Goal: Download file/media

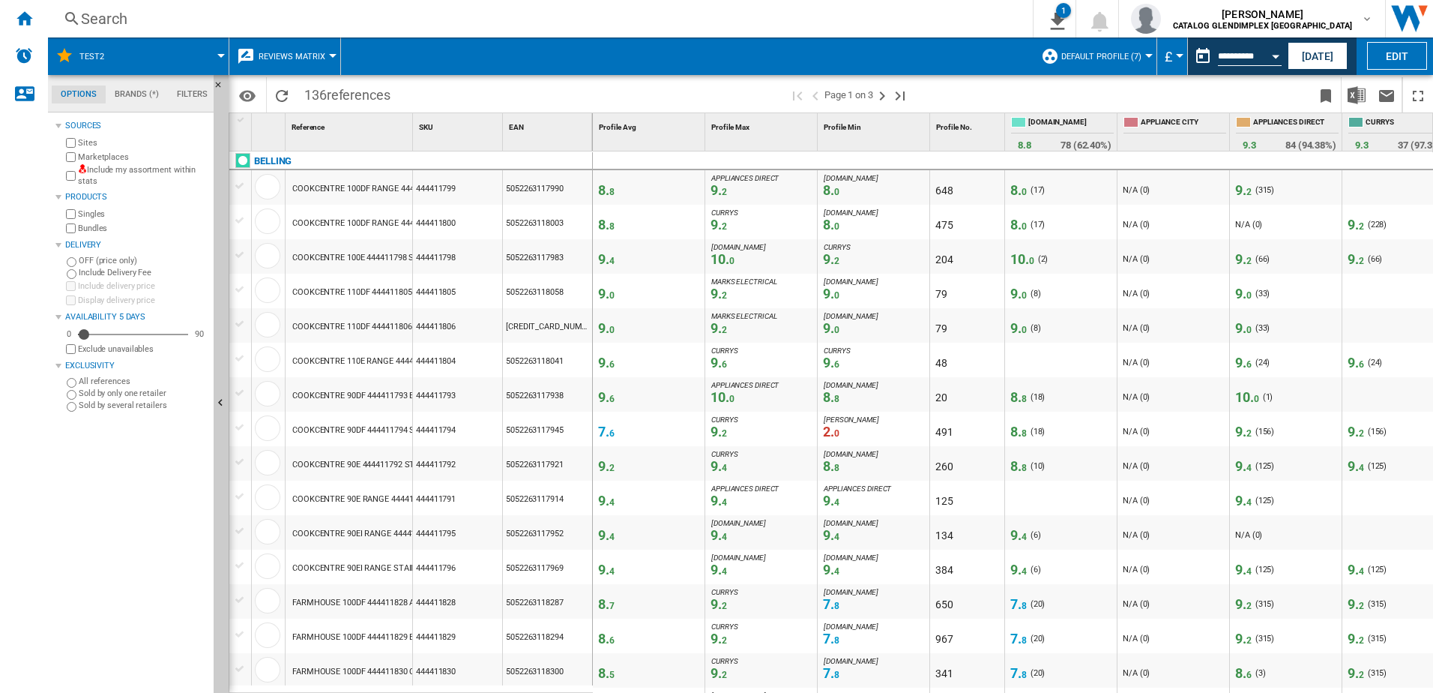
click at [994, 25] on div "Search" at bounding box center [537, 18] width 913 height 21
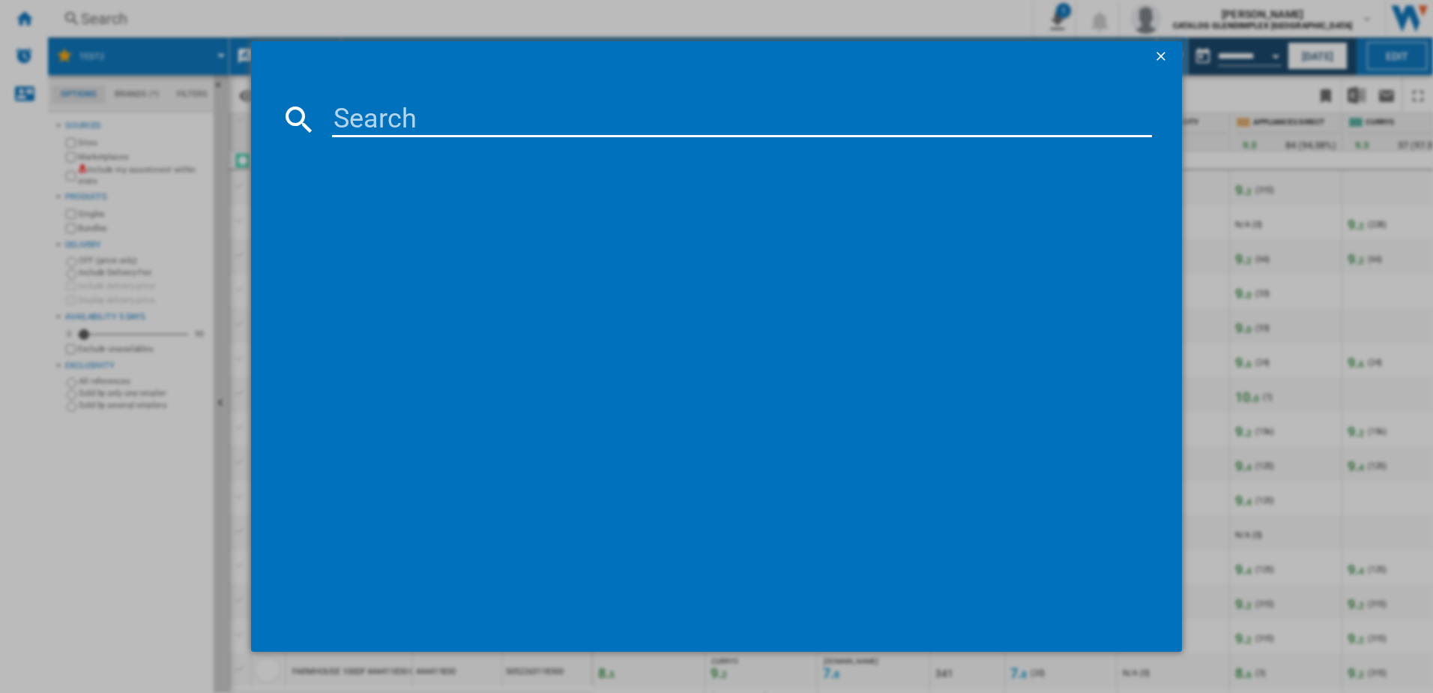
click at [1166, 53] on ng-md-icon "getI18NText('BUTTONS.CLOSE_DIALOG')" at bounding box center [1163, 58] width 18 height 18
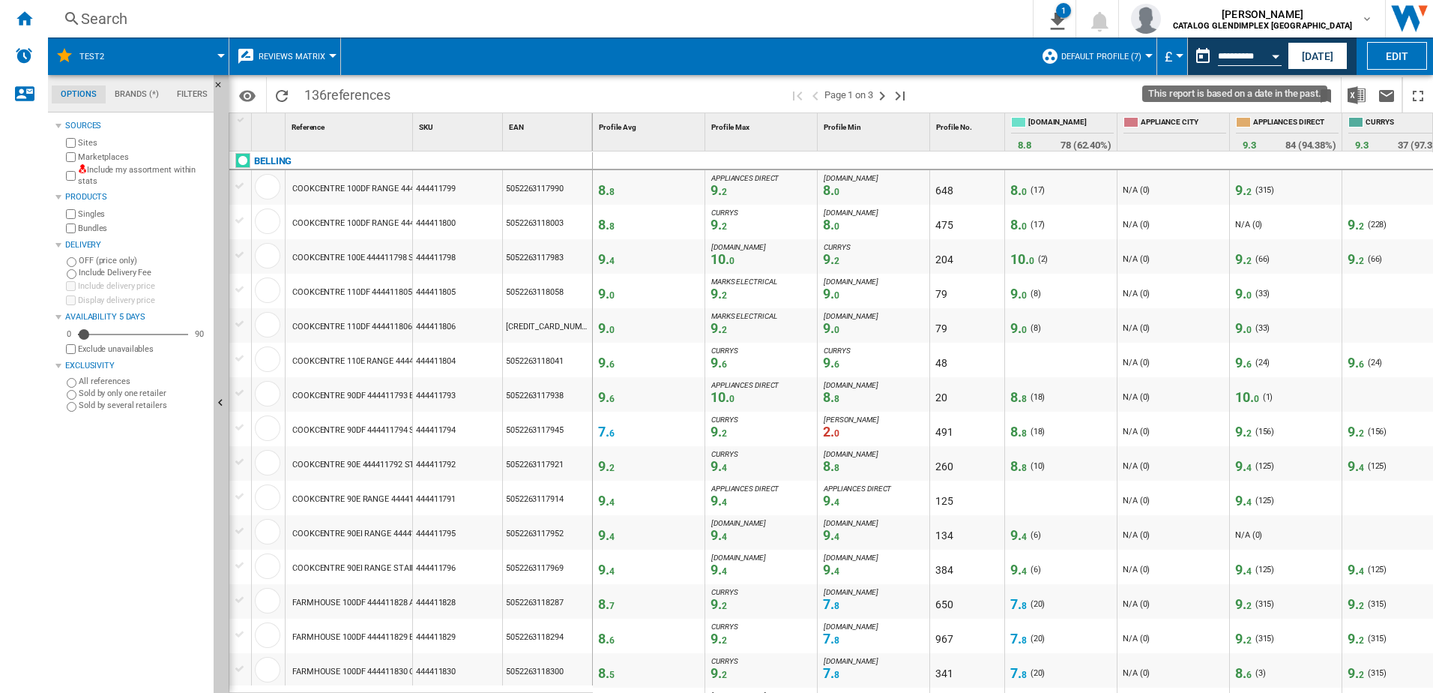
click at [1277, 55] on div "Open calendar" at bounding box center [1275, 57] width 7 height 4
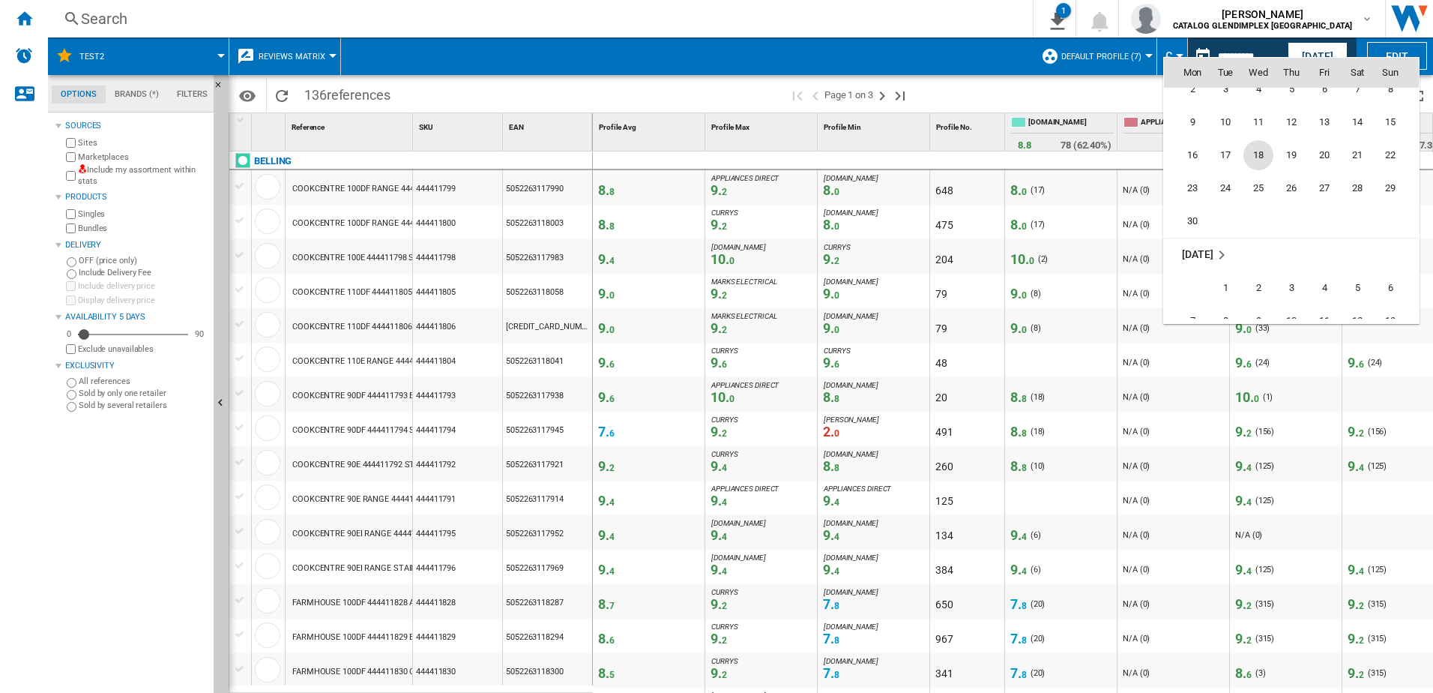
scroll to position [6728, 0]
click at [1393, 199] on span "15" at bounding box center [1391, 197] width 30 height 30
type input "**********"
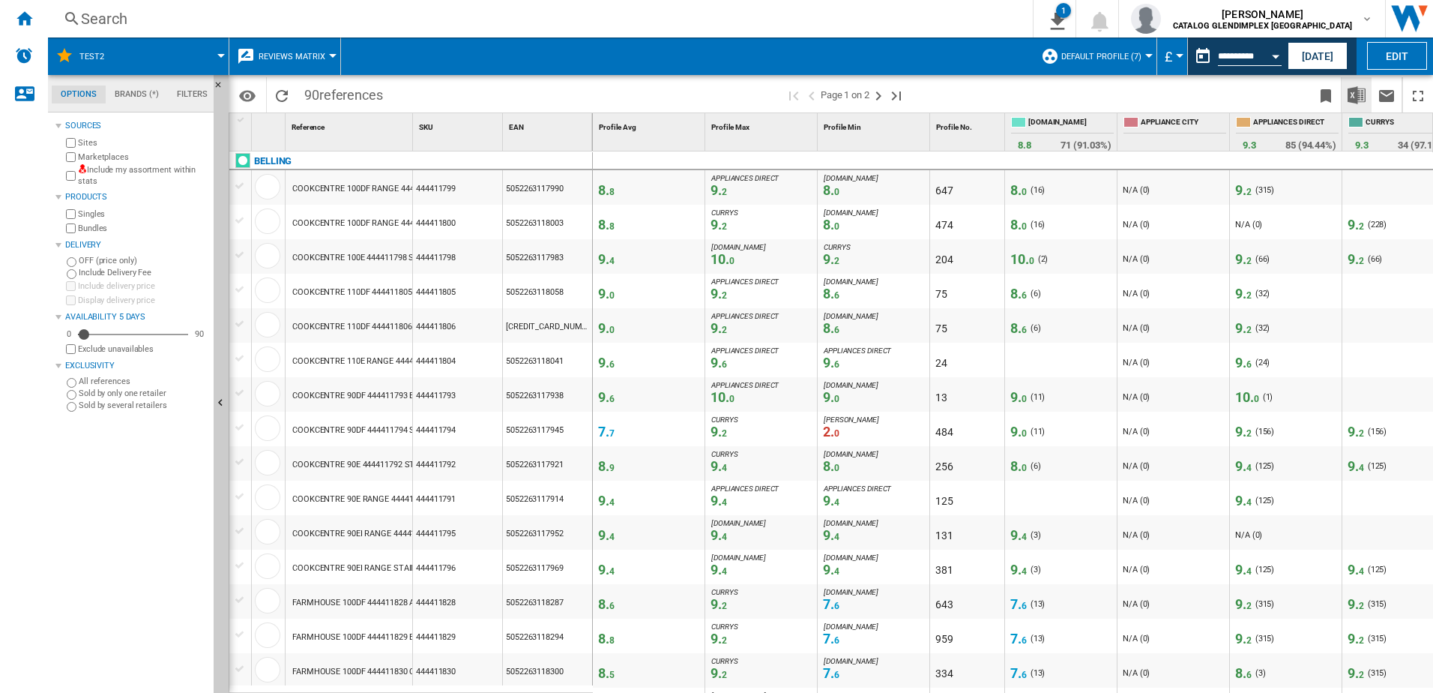
click at [1358, 97] on img "Download in Excel" at bounding box center [1357, 95] width 18 height 18
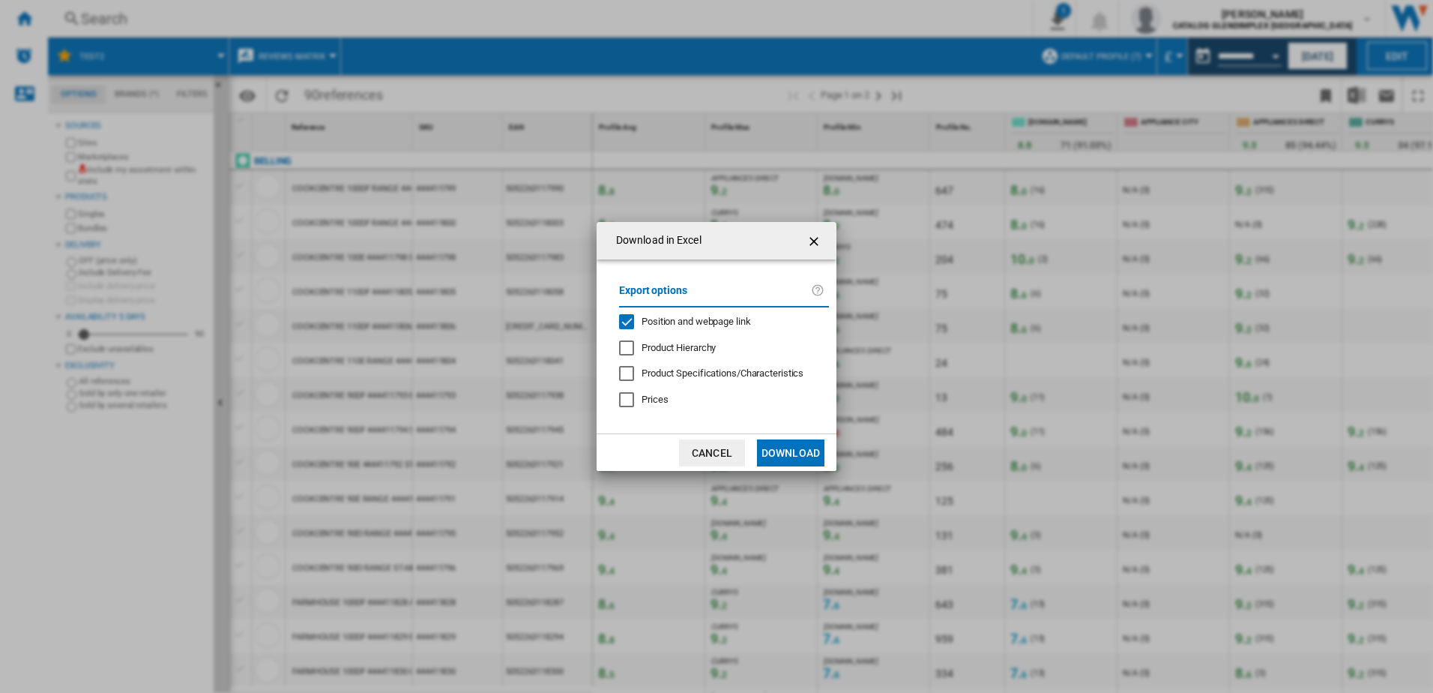
click at [790, 450] on button "Download" at bounding box center [790, 452] width 67 height 27
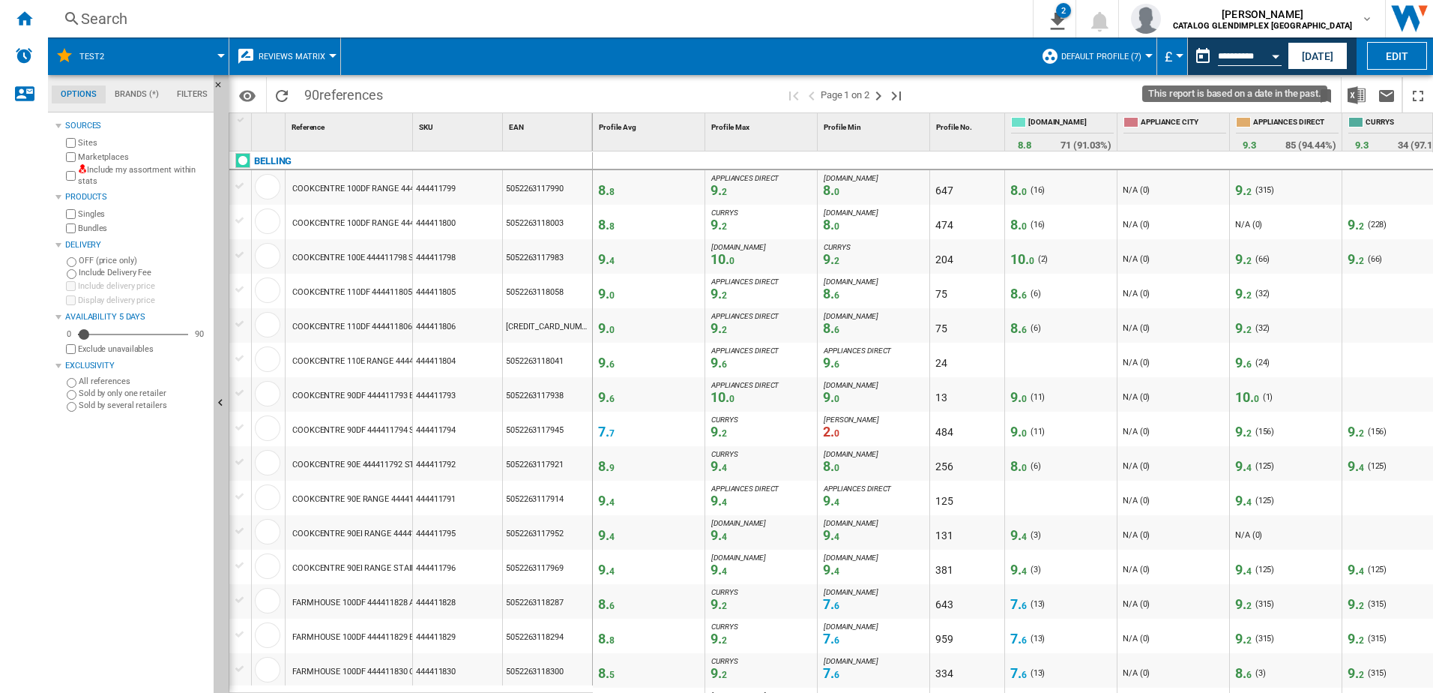
click at [1274, 50] on button "Open calendar" at bounding box center [1275, 53] width 27 height 27
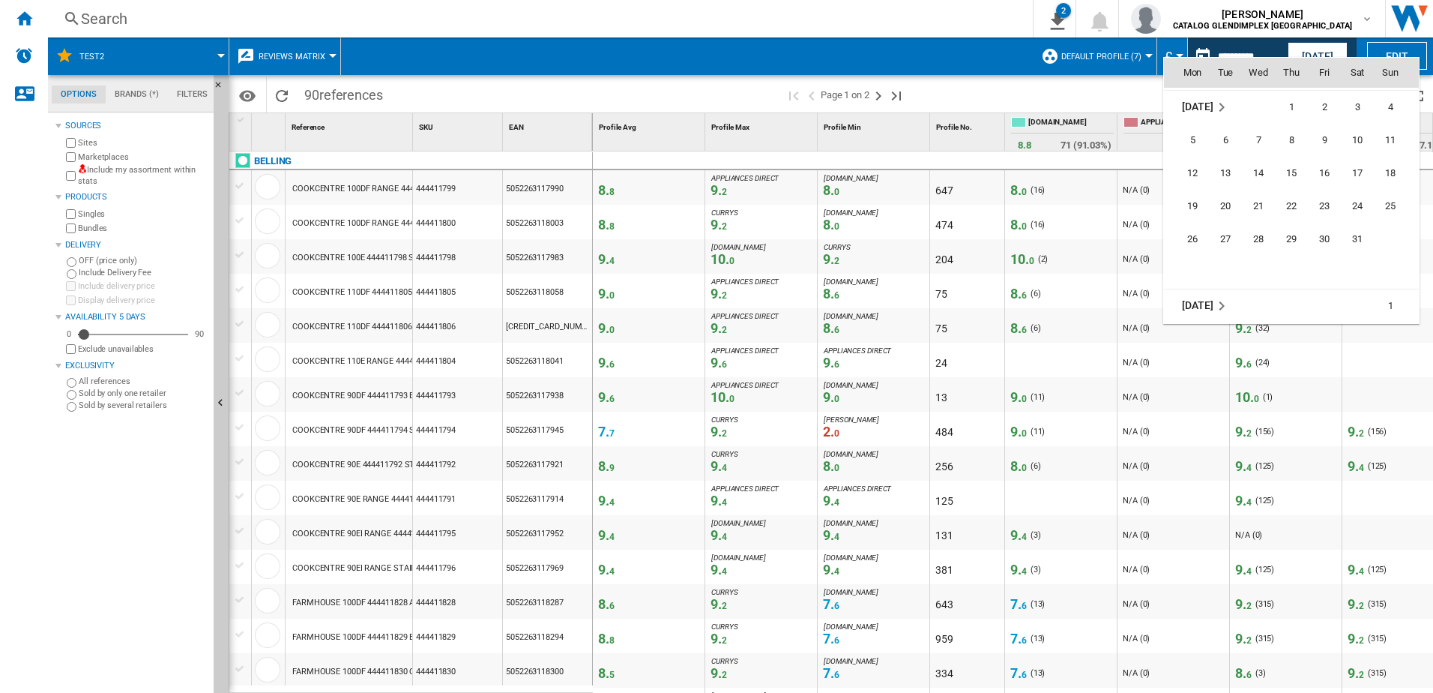
scroll to position [6530, 0]
click at [1289, 202] on span "15" at bounding box center [1292, 197] width 30 height 30
type input "**********"
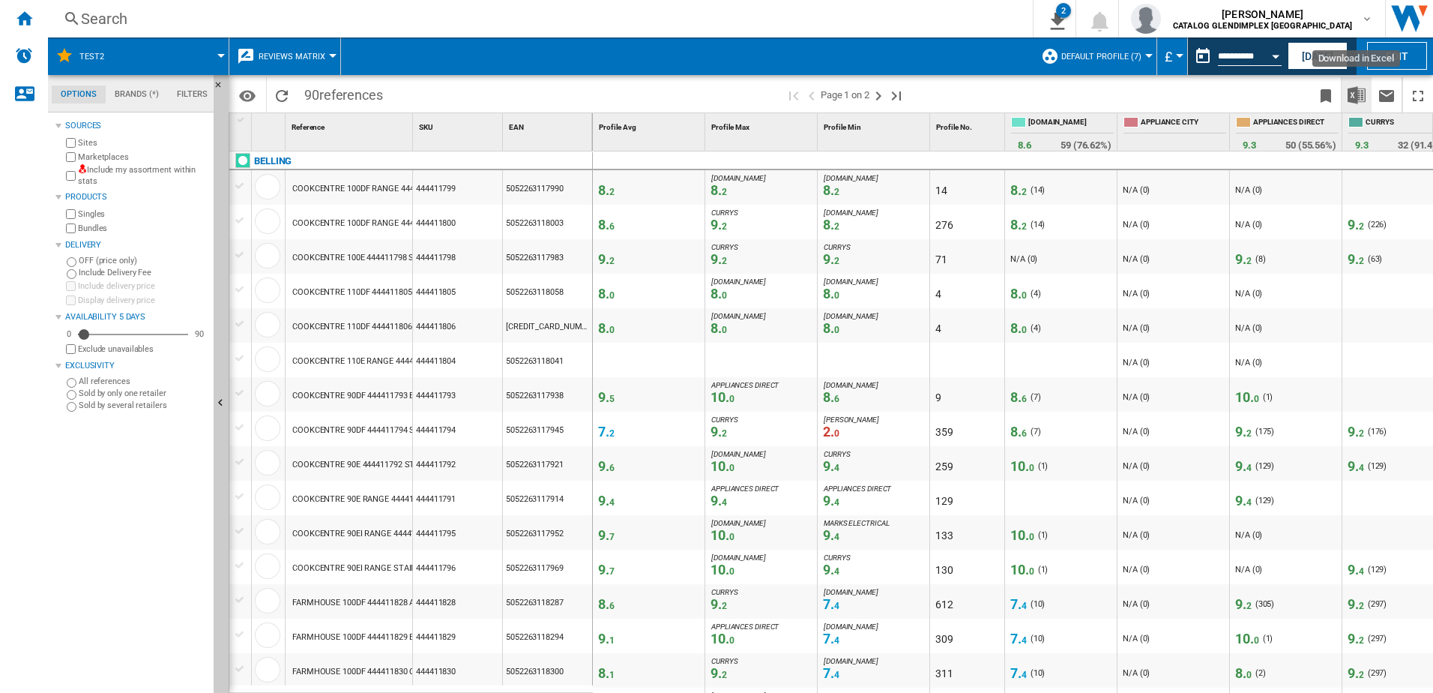
click at [1355, 98] on img "Download in Excel" at bounding box center [1357, 95] width 18 height 18
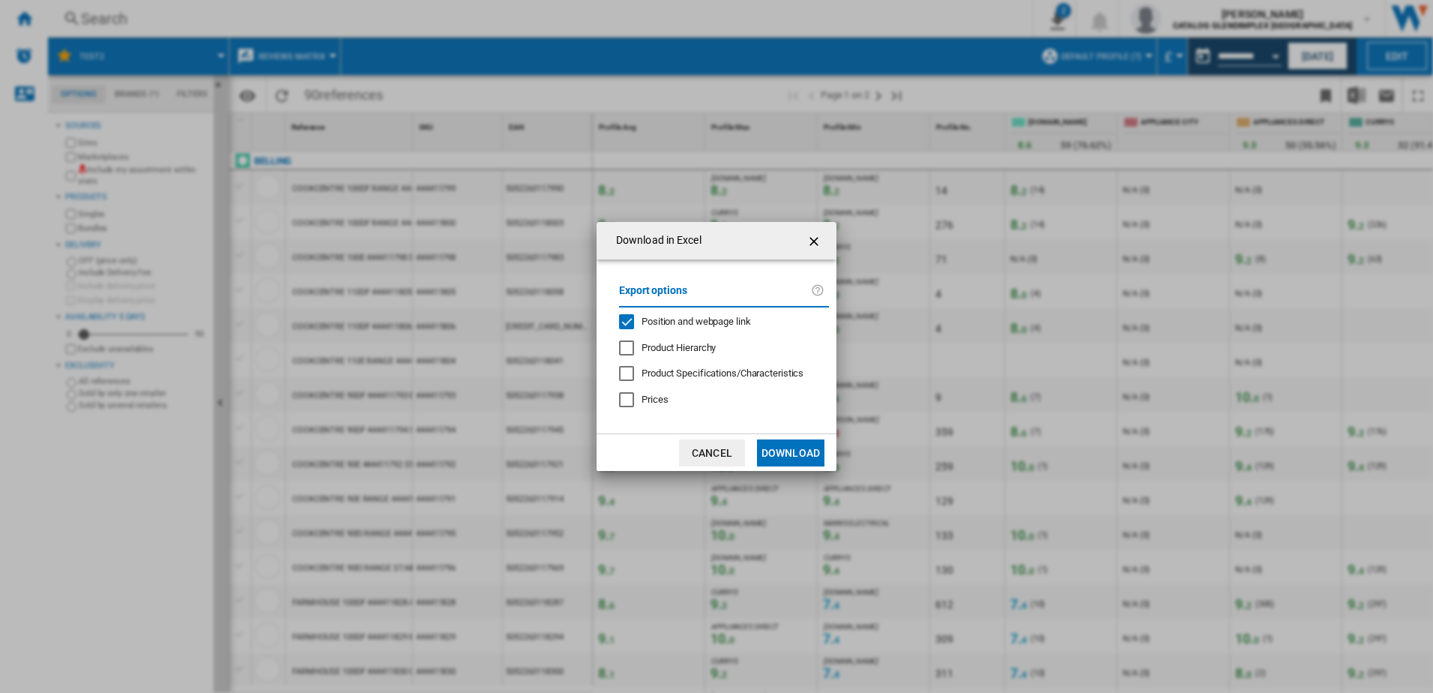
click at [789, 449] on button "Download" at bounding box center [790, 452] width 67 height 27
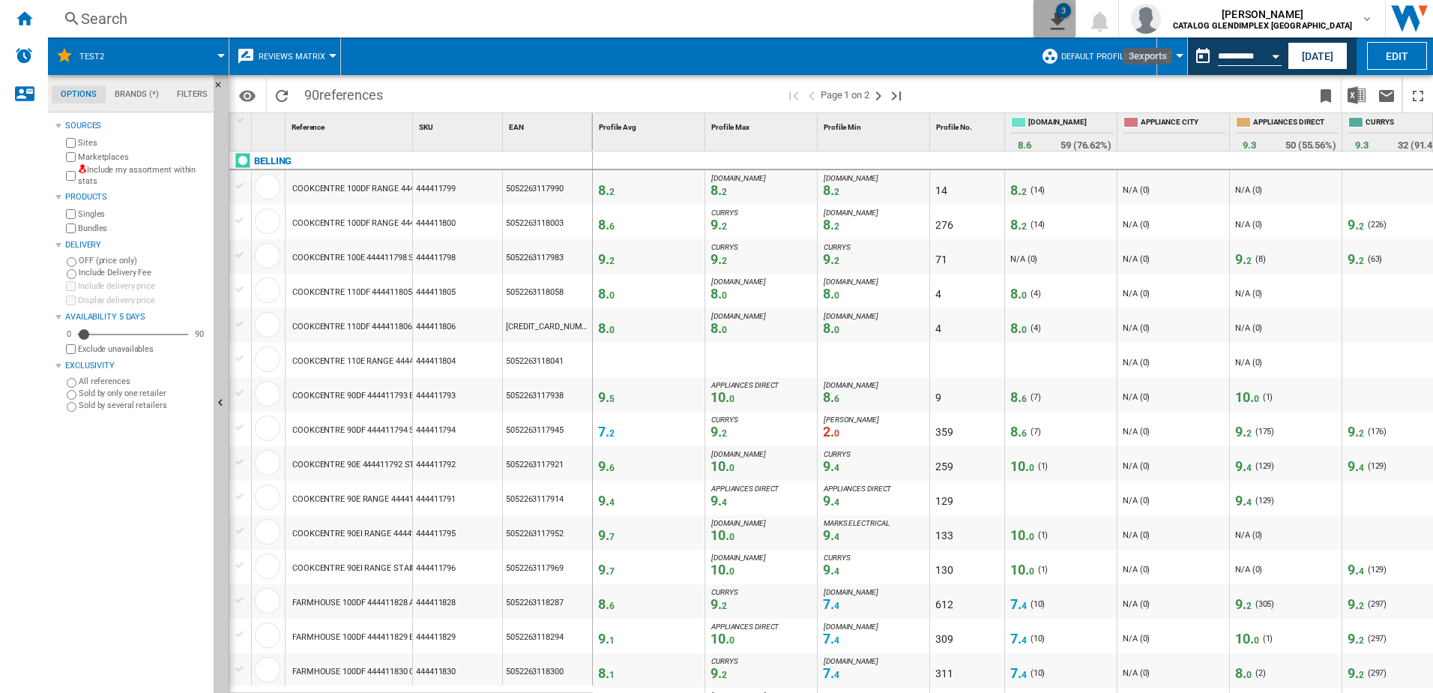
click at [1071, 8] on div "3" at bounding box center [1063, 10] width 15 height 15
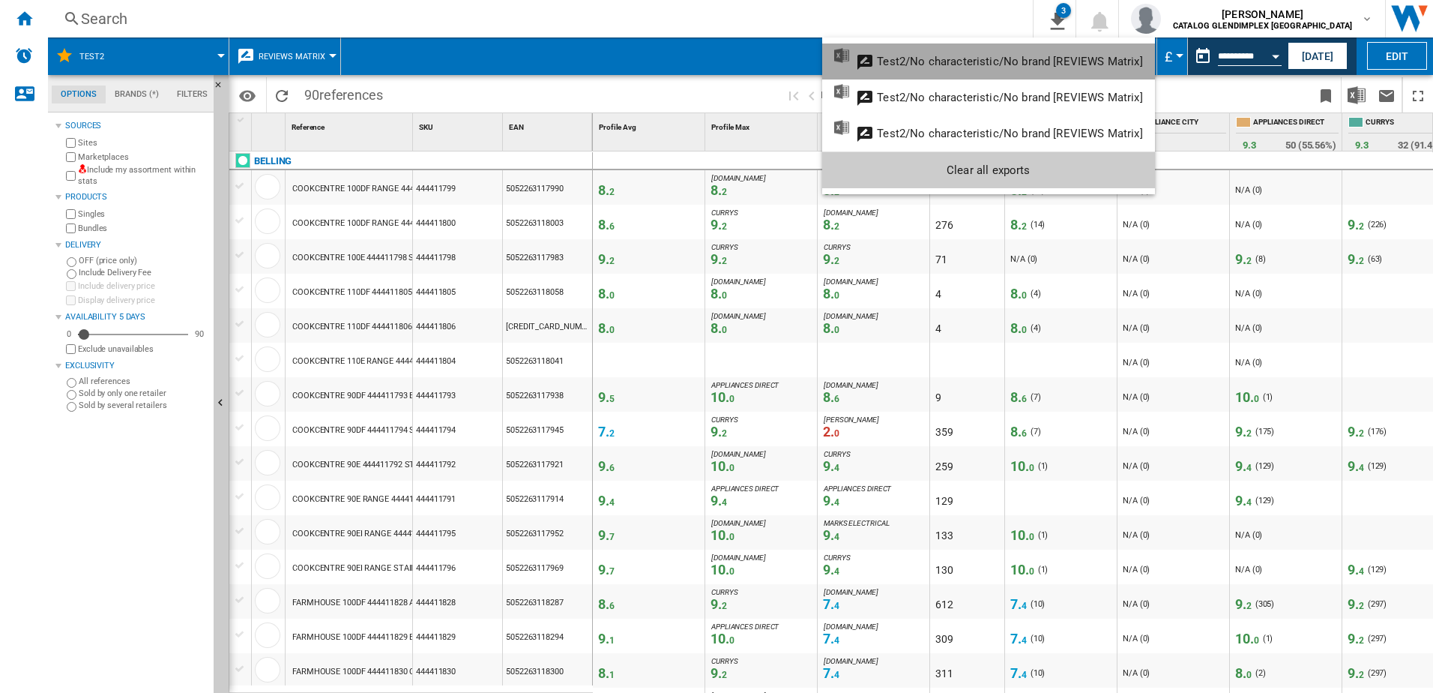
click at [999, 58] on div "Test2/No characteristic/No brand [REVIEWS Matrix]" at bounding box center [1009, 61] width 265 height 13
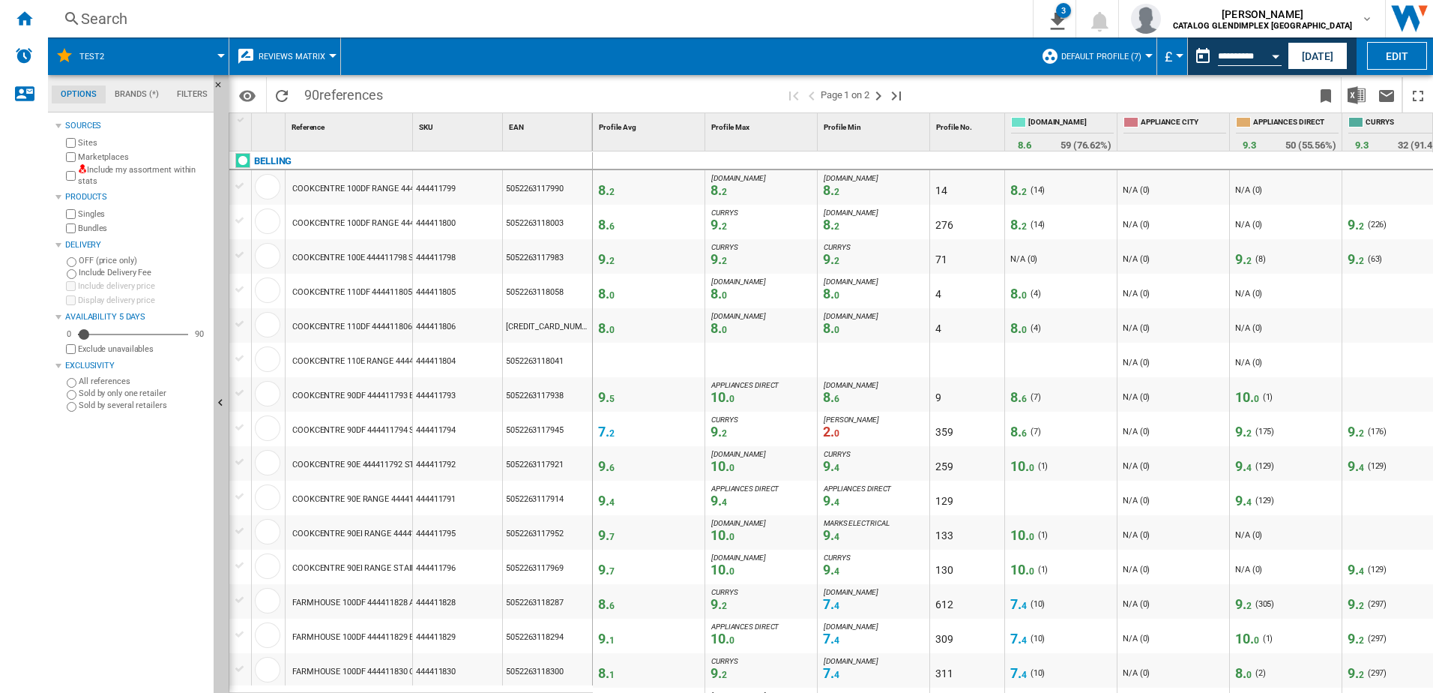
click at [994, 10] on div "Search" at bounding box center [537, 18] width 913 height 21
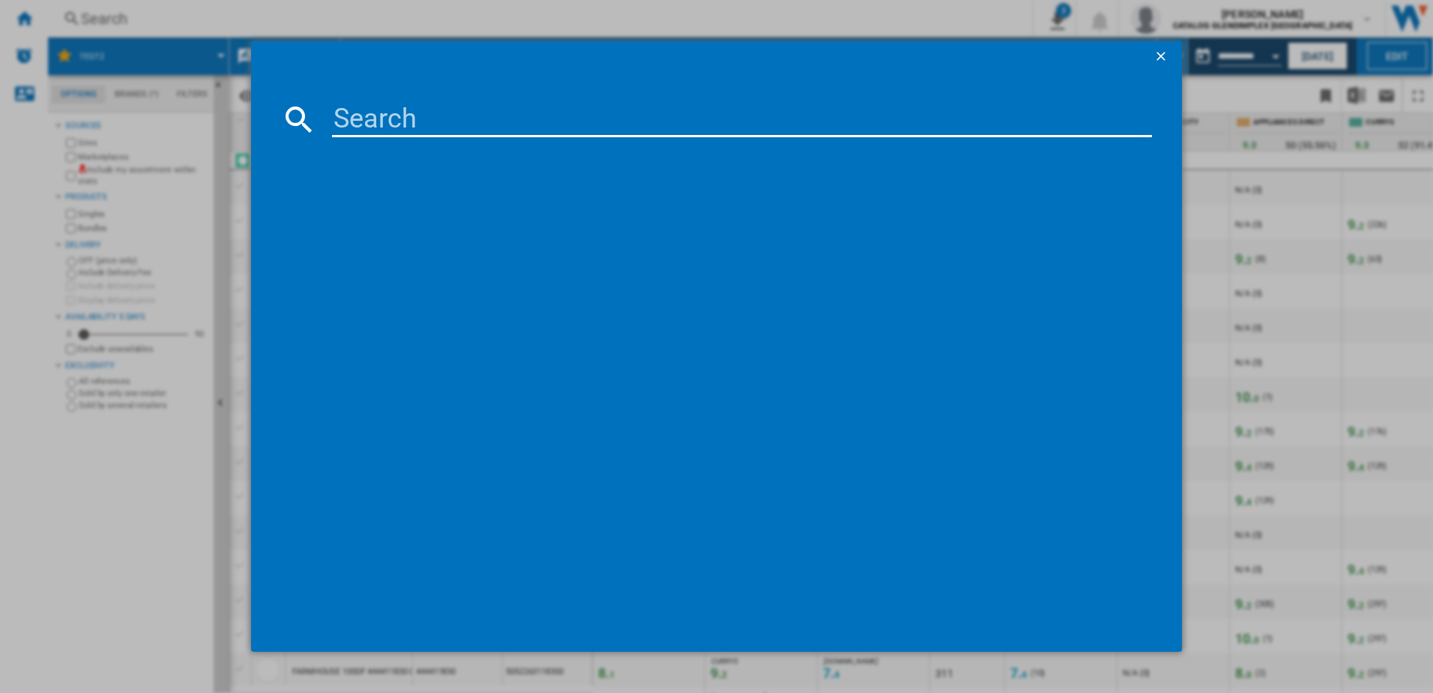
click at [1168, 58] on ng-md-icon "getI18NText('BUTTONS.CLOSE_DIALOG')" at bounding box center [1163, 58] width 18 height 18
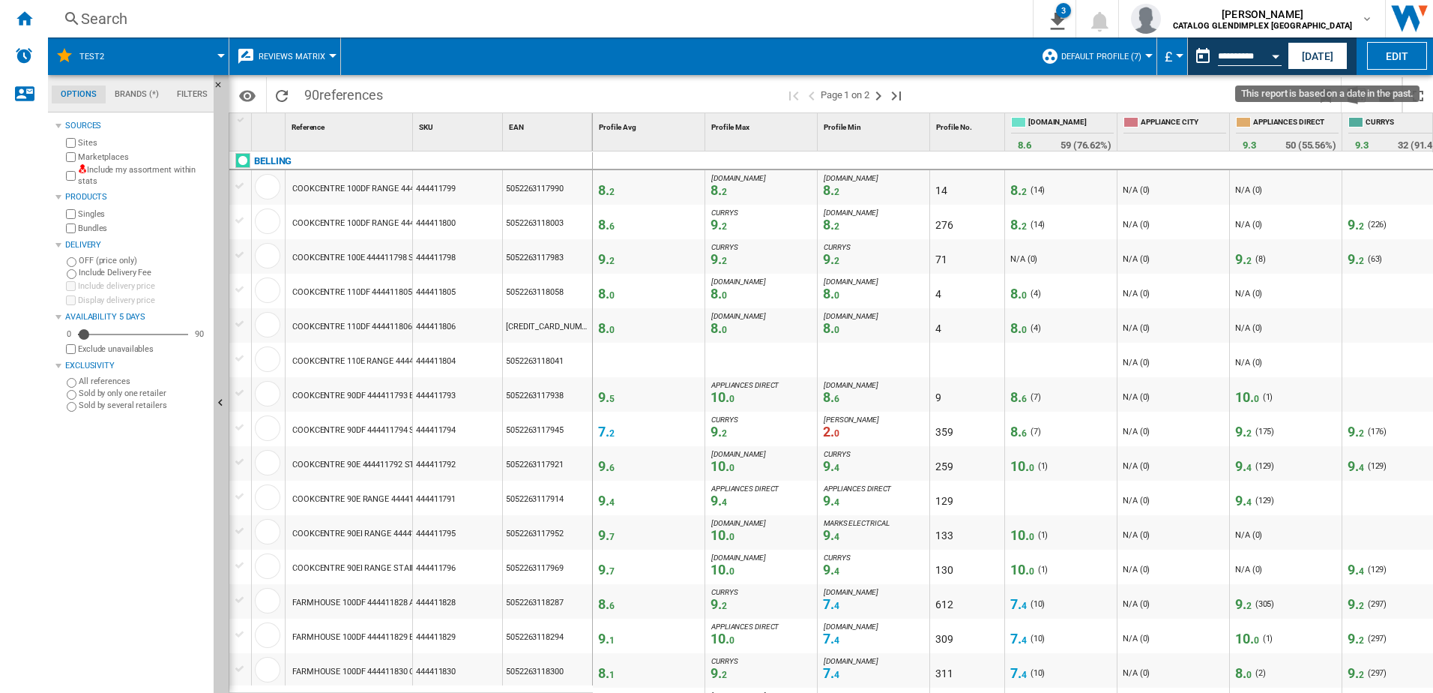
click at [1274, 58] on button "Open calendar" at bounding box center [1275, 53] width 27 height 27
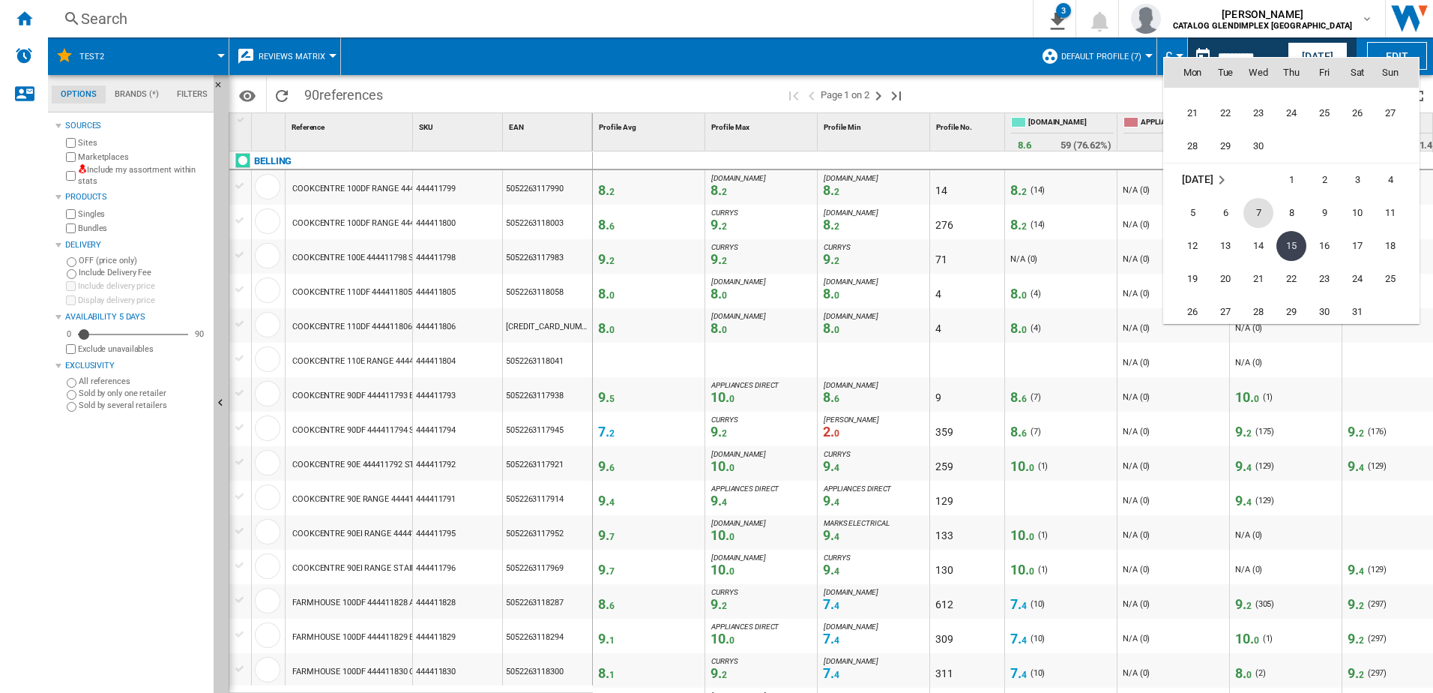
scroll to position [6406, 0]
click at [1227, 158] on span "15" at bounding box center [1226, 155] width 30 height 30
type input "**********"
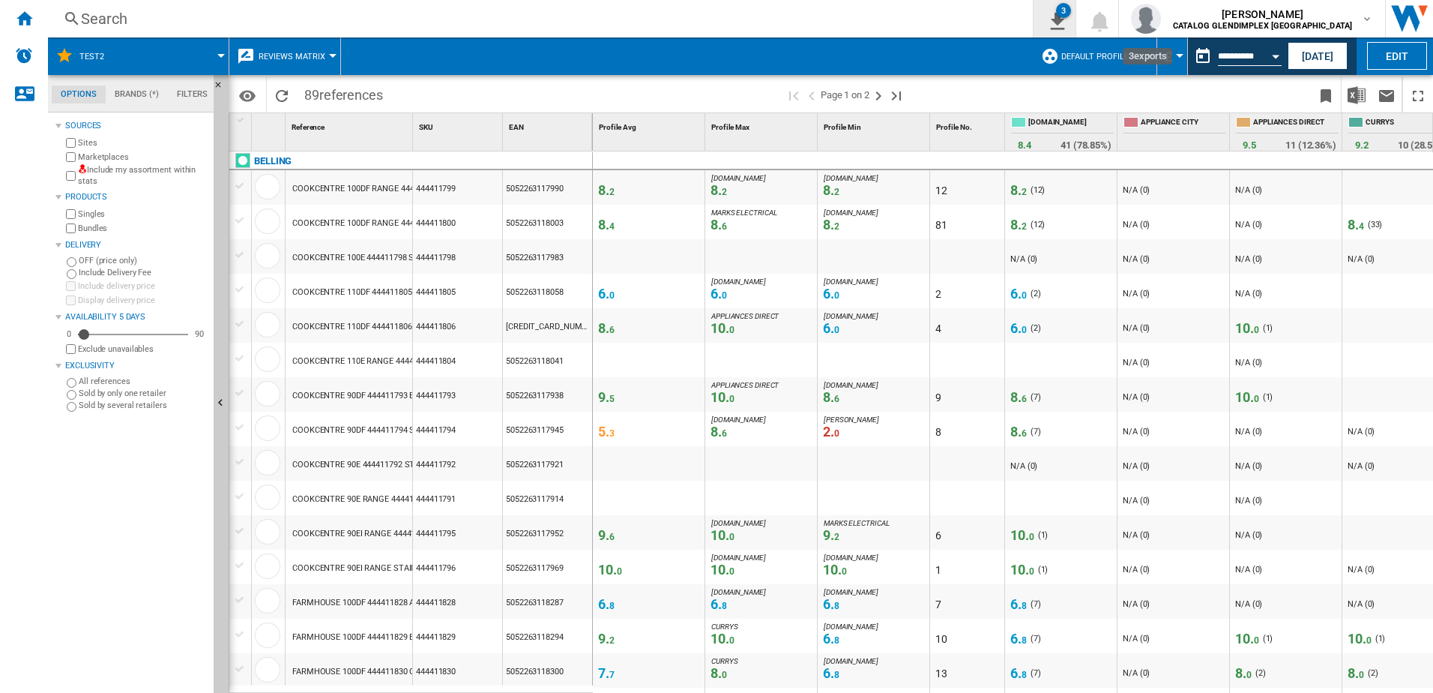
click at [1064, 15] on ng-md-icon "3\a exports" at bounding box center [1055, 19] width 18 height 19
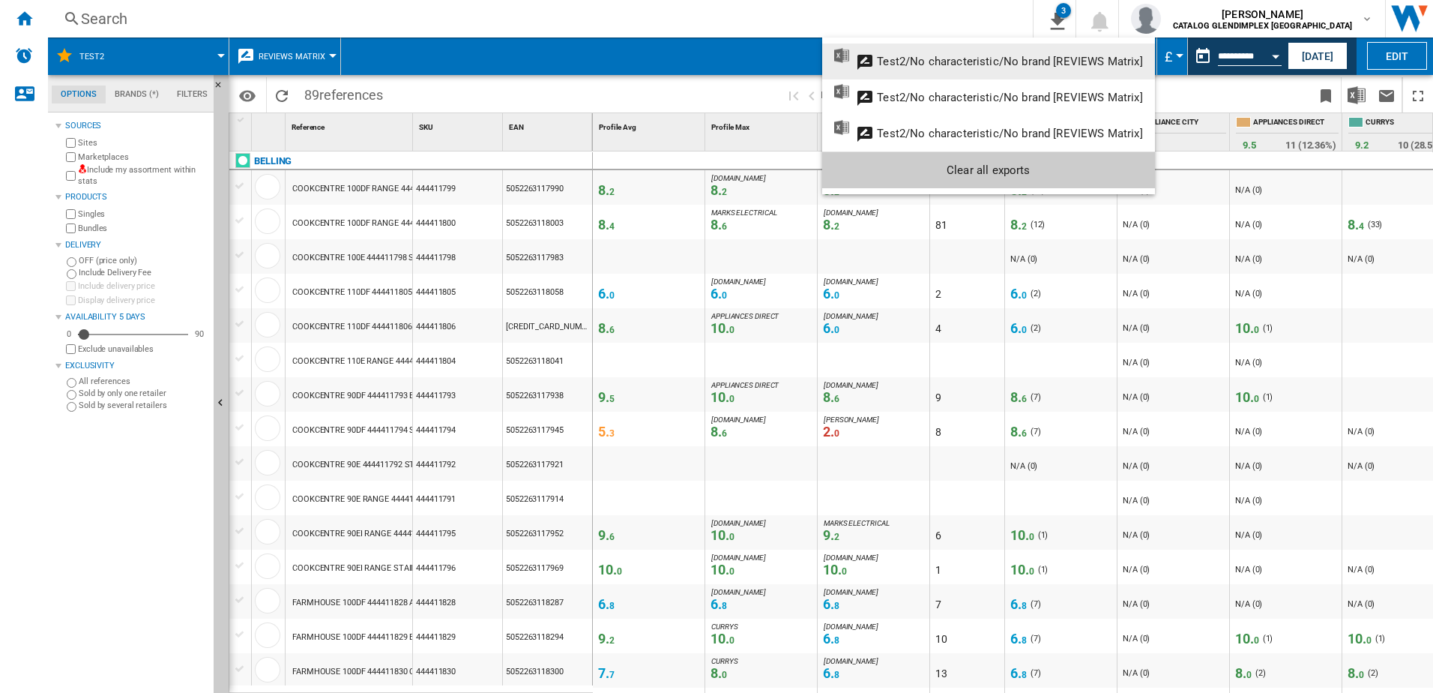
click at [978, 54] on button "Test2/No characteristic/No brand [REVIEWS Matrix]" at bounding box center [988, 61] width 333 height 36
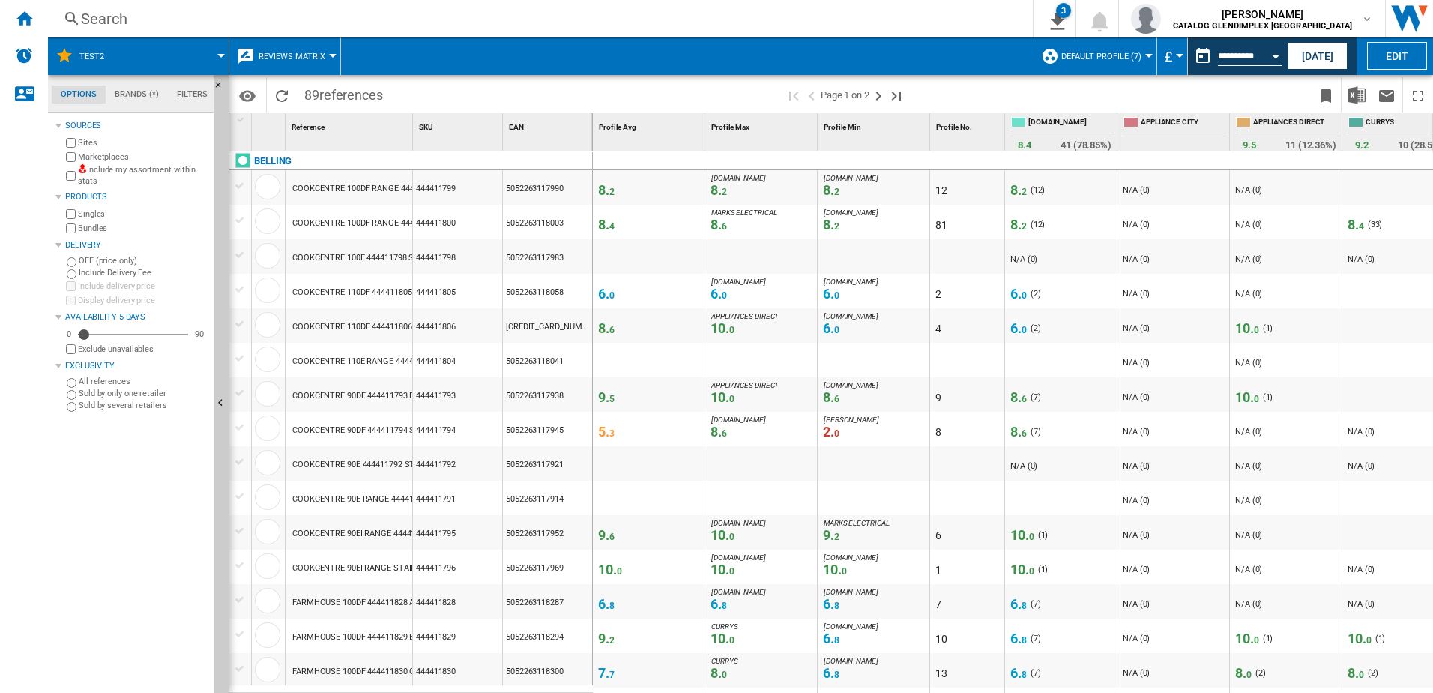
click at [994, 16] on div "Search" at bounding box center [537, 18] width 913 height 21
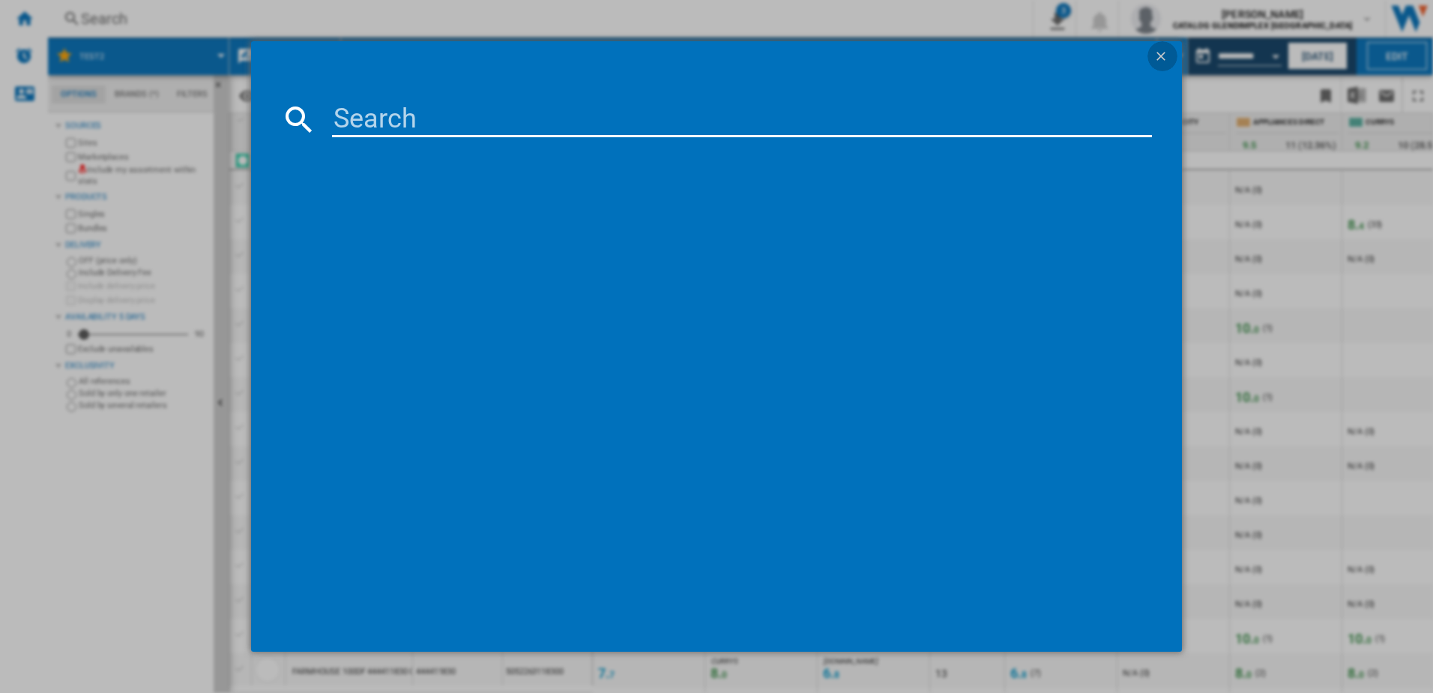
click at [1152, 57] on button "button" at bounding box center [1163, 56] width 30 height 30
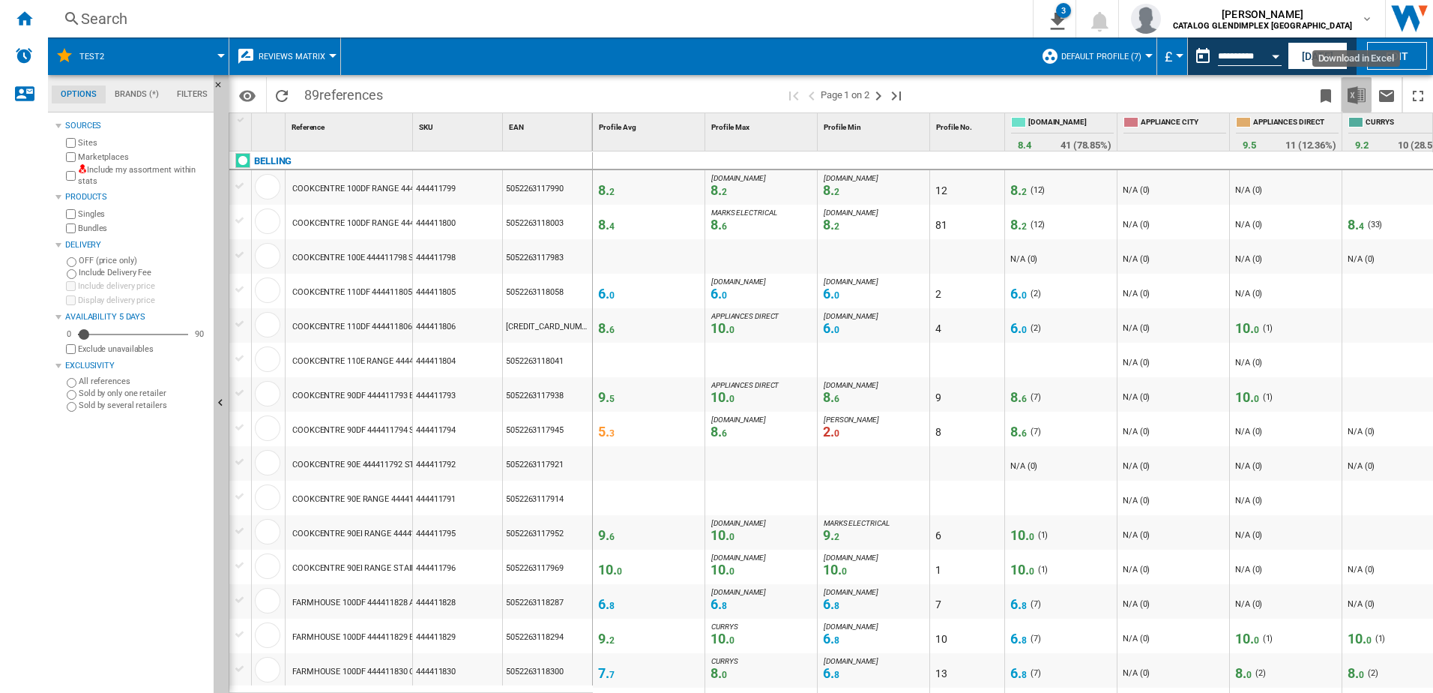
click at [1358, 96] on img "Download in Excel" at bounding box center [1357, 95] width 18 height 18
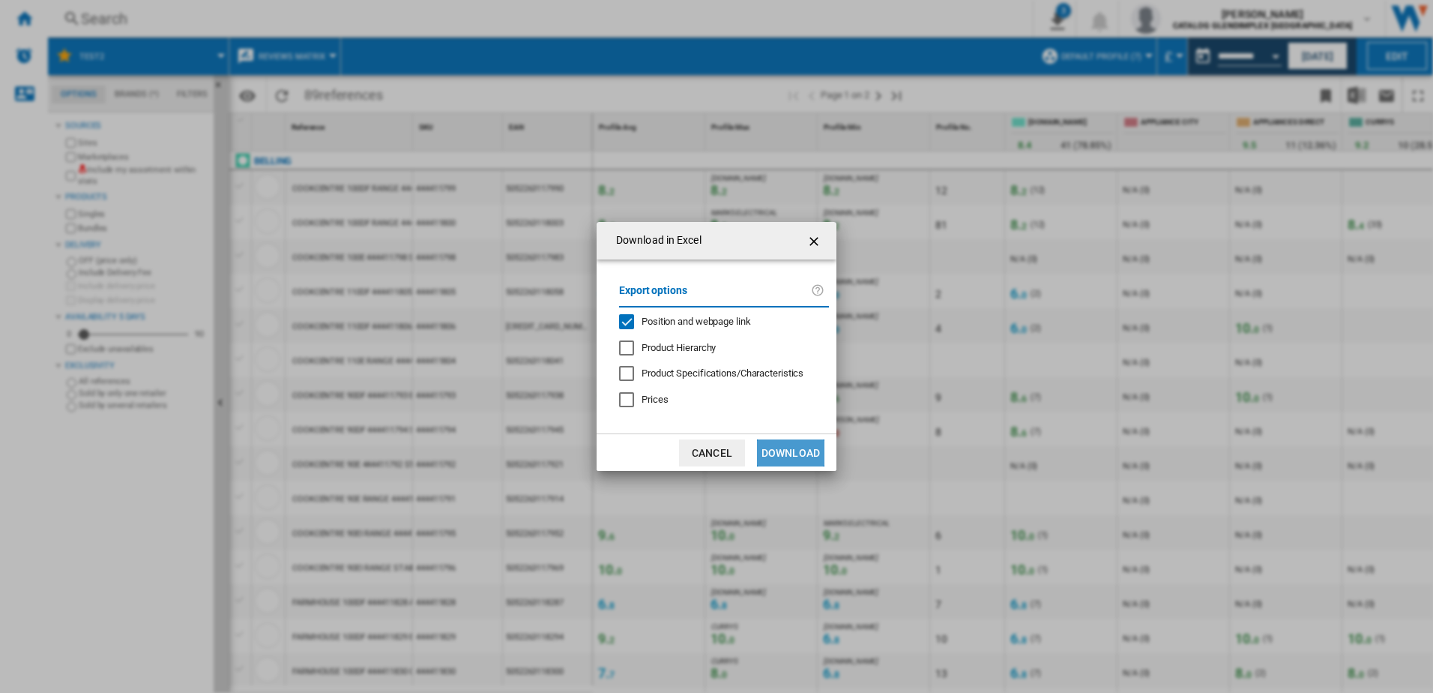
click at [780, 452] on button "Download" at bounding box center [790, 452] width 67 height 27
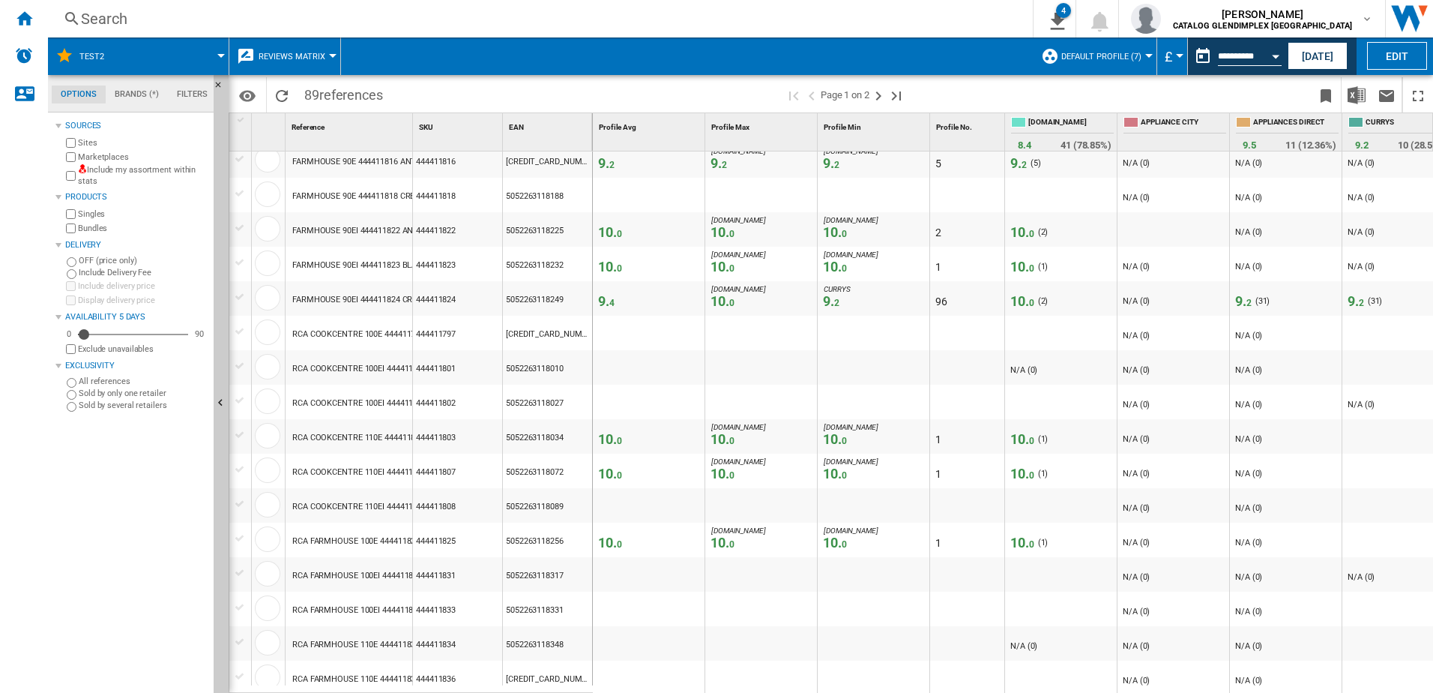
scroll to position [1205, 0]
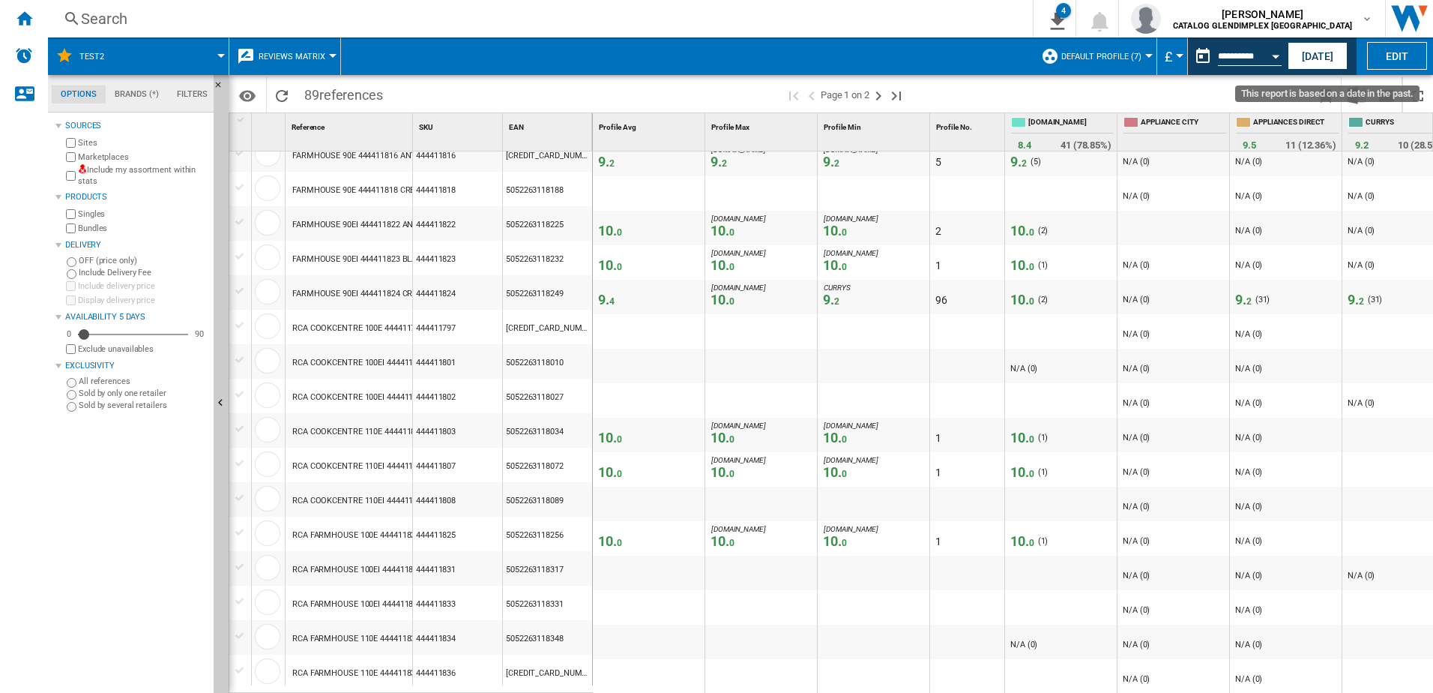
click at [1277, 55] on div "Open calendar" at bounding box center [1275, 57] width 7 height 4
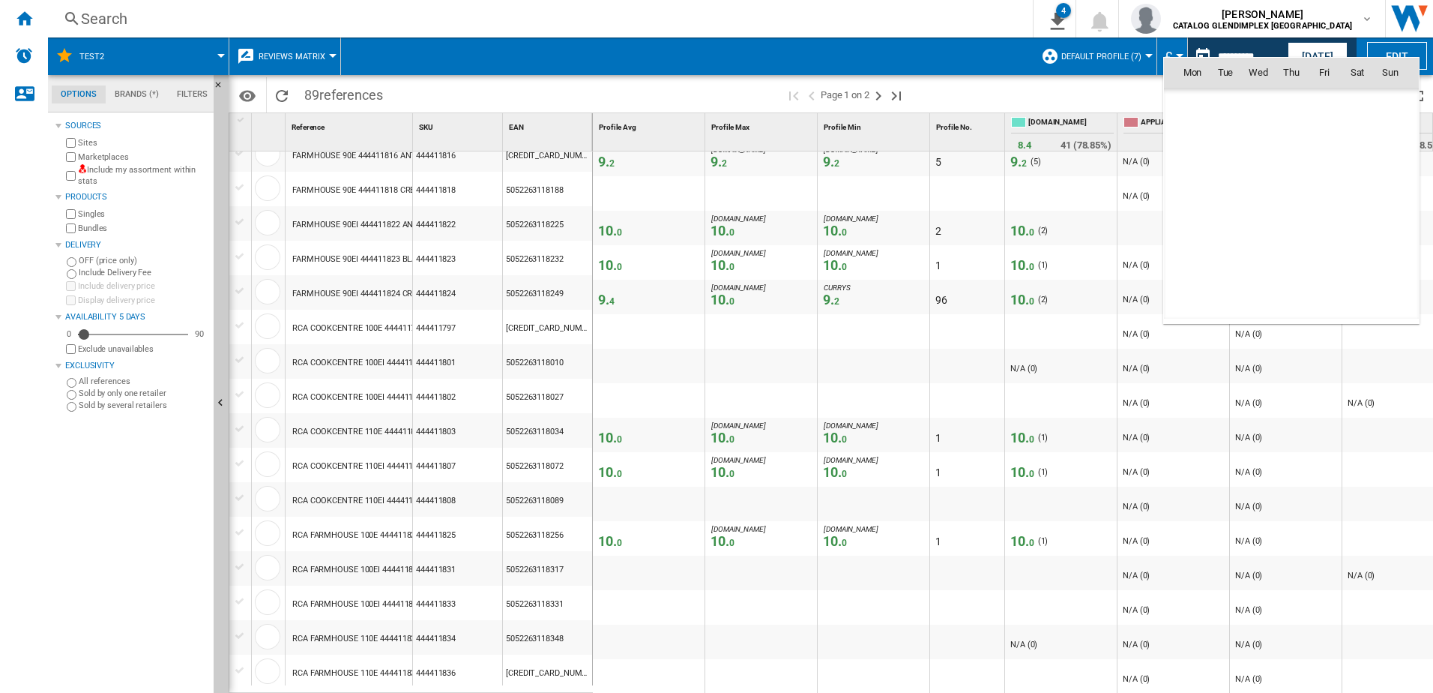
scroll to position [6357, 0]
click at [1326, 49] on div at bounding box center [716, 346] width 1433 height 693
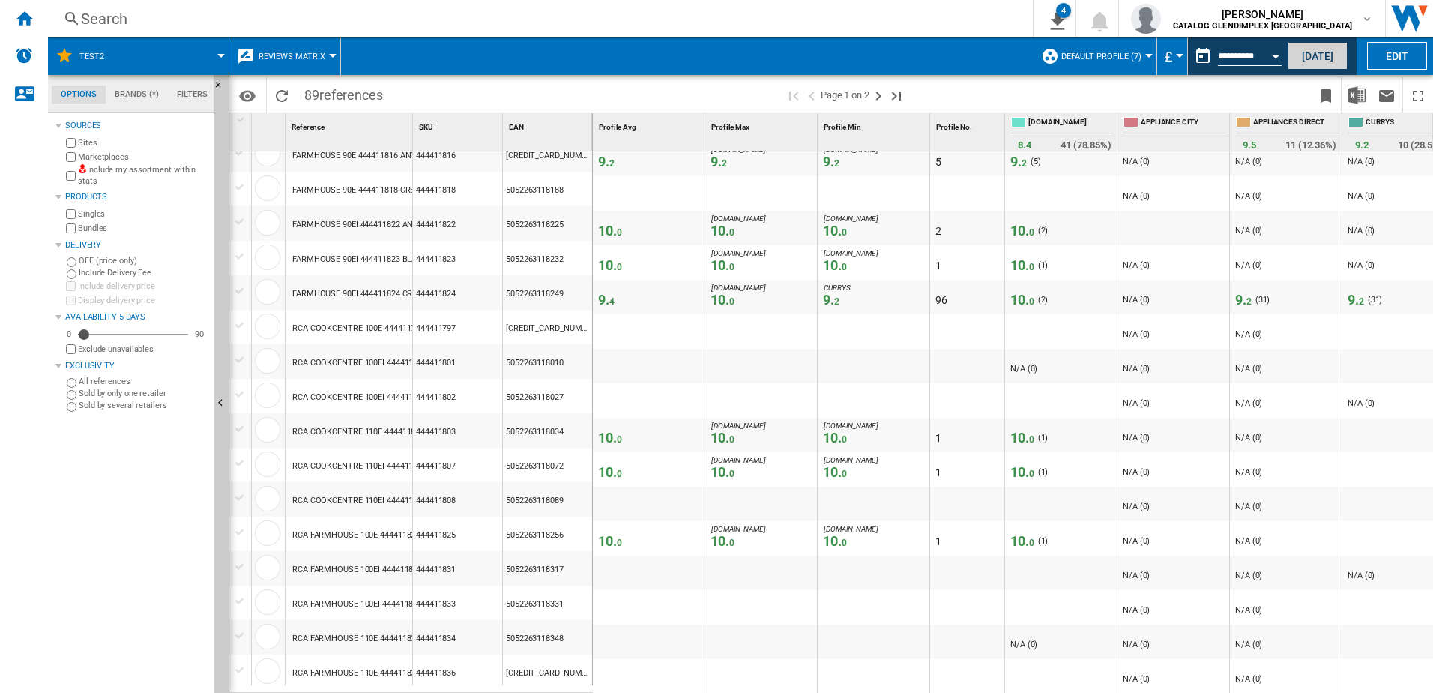
click at [1318, 58] on button "[DATE]" at bounding box center [1318, 56] width 60 height 28
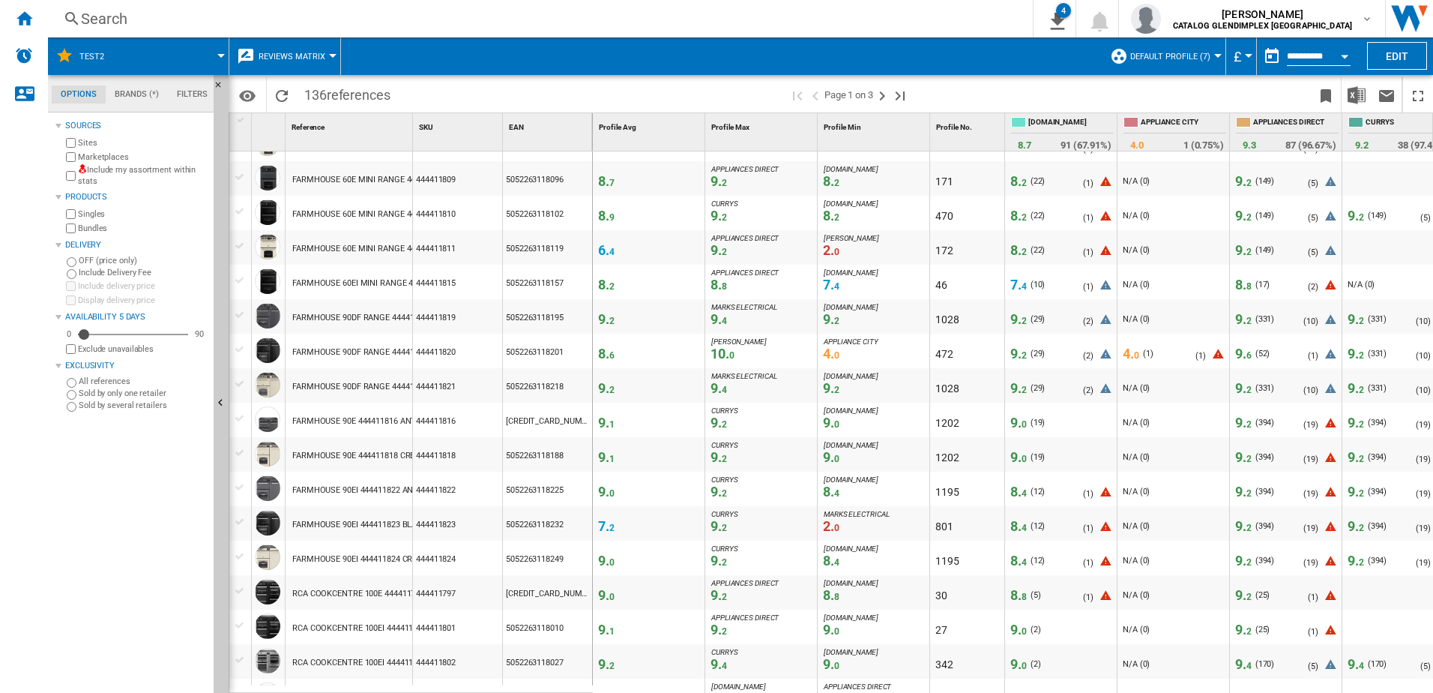
scroll to position [1205, 0]
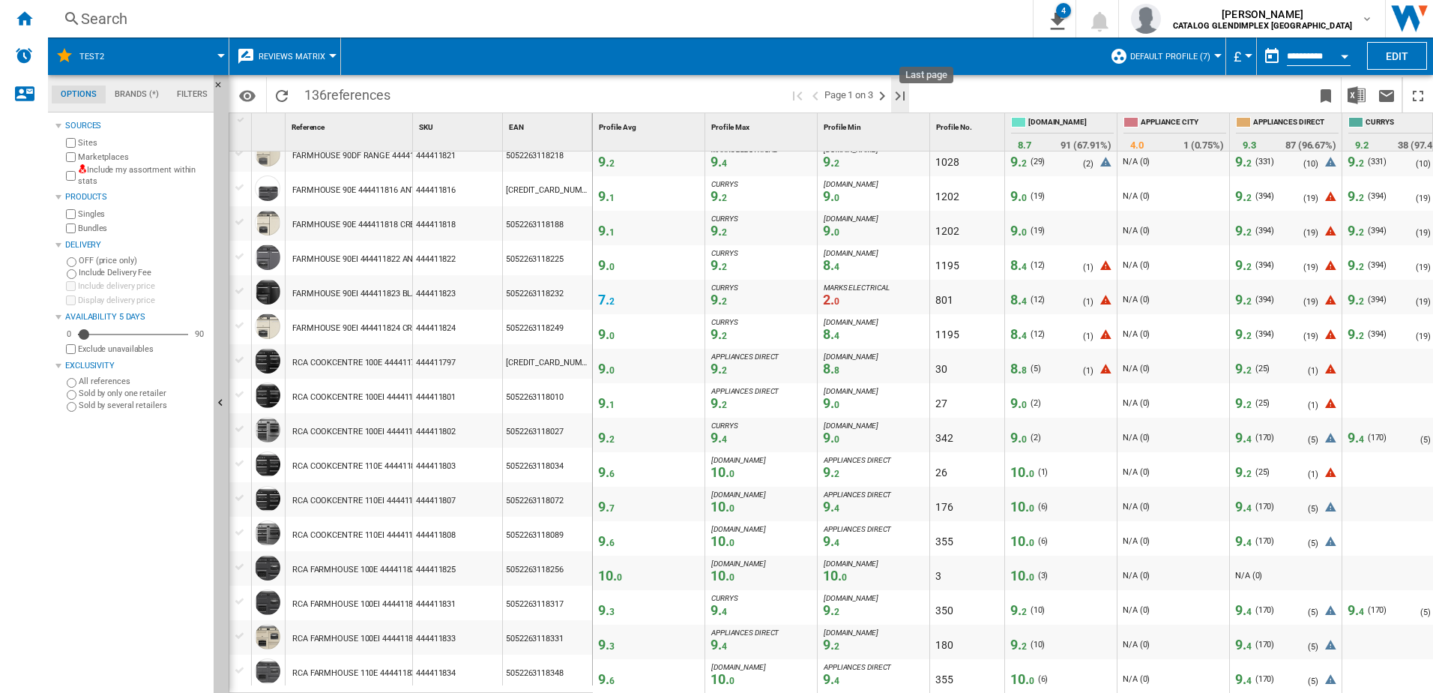
click at [903, 94] on ng-md-icon "Last page" at bounding box center [900, 96] width 18 height 18
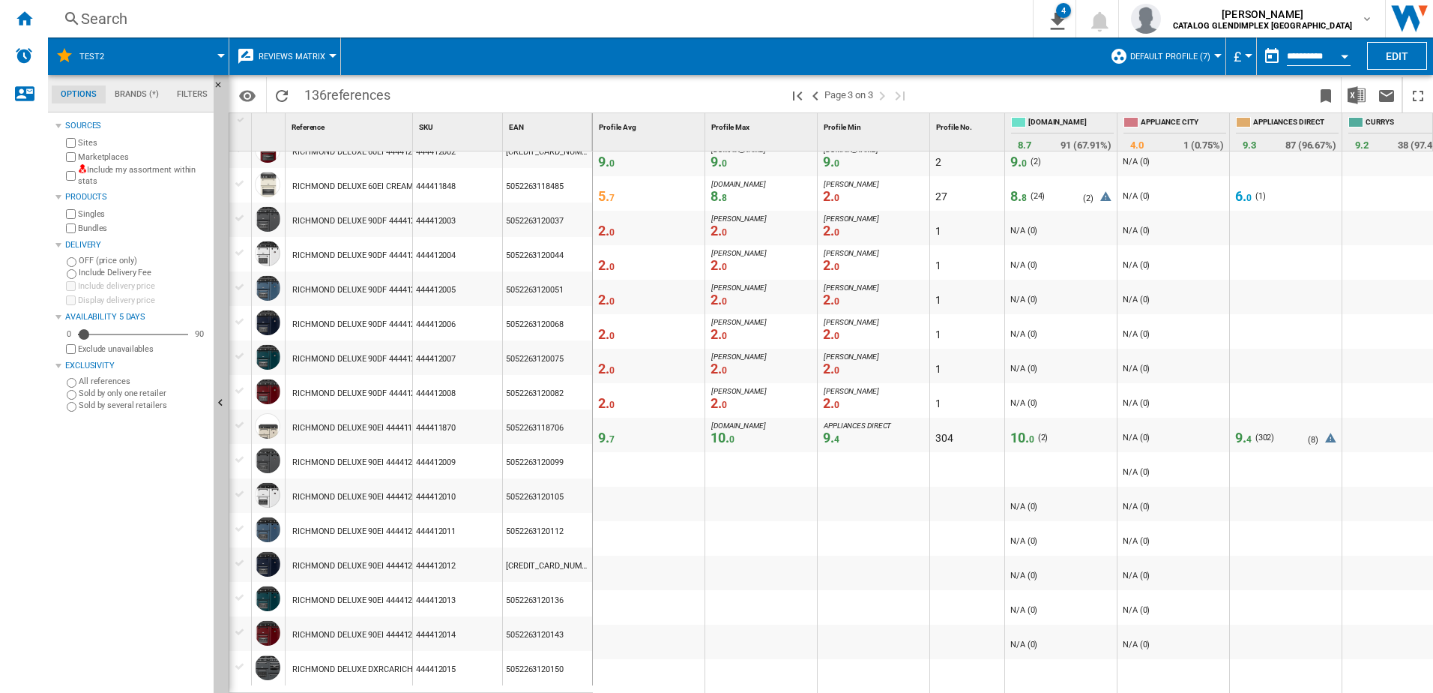
click at [373, 529] on div "RICHMOND DELUXE 90EI 444412011 TWILIGHT BLUE" at bounding box center [390, 531] width 196 height 34
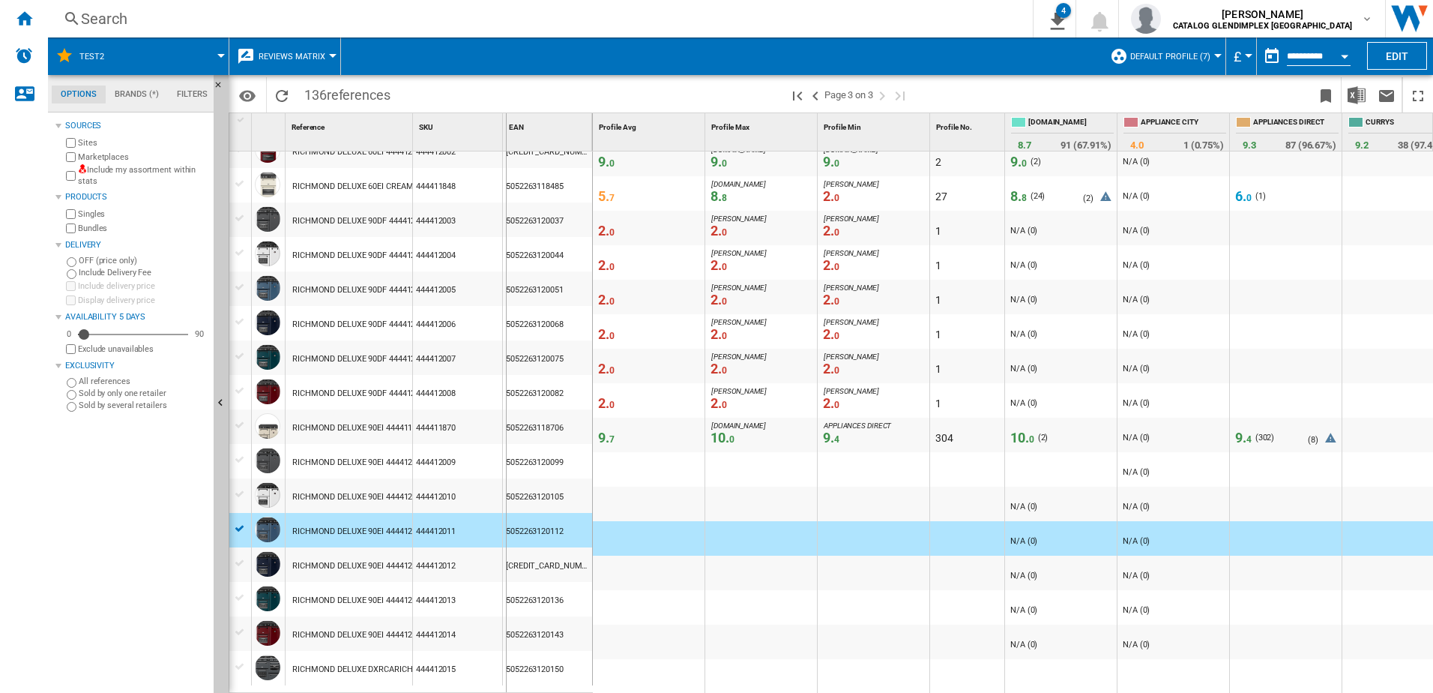
drag, startPoint x: 412, startPoint y: 117, endPoint x: 505, endPoint y: 118, distance: 93.7
click at [505, 118] on div "1 Reference 1 SKU 1 EAN 1" at bounding box center [411, 131] width 364 height 37
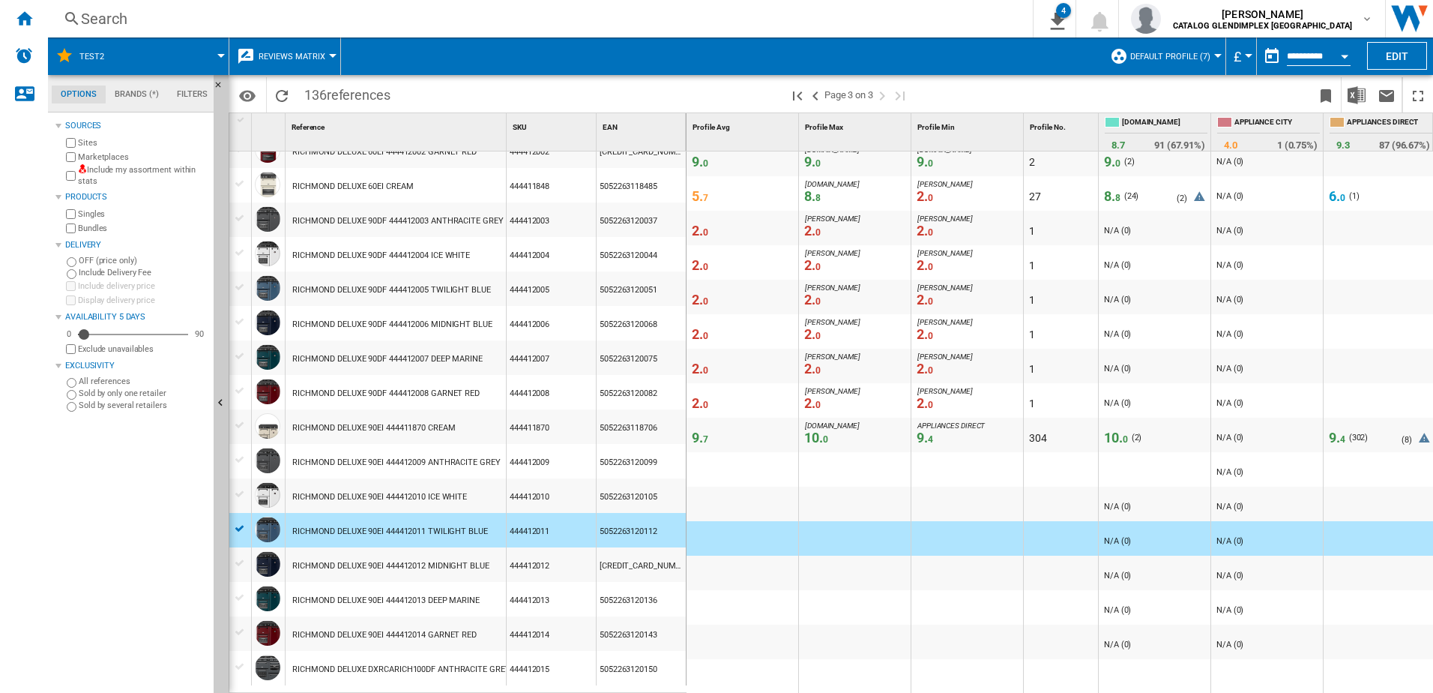
drag, startPoint x: 1014, startPoint y: 684, endPoint x: 1169, endPoint y: 671, distance: 155.0
click at [1169, 659] on div "0 - N/A (0) - N/A (0)" at bounding box center [1230, 659] width 1087 height 0
